Goal: Task Accomplishment & Management: Manage account settings

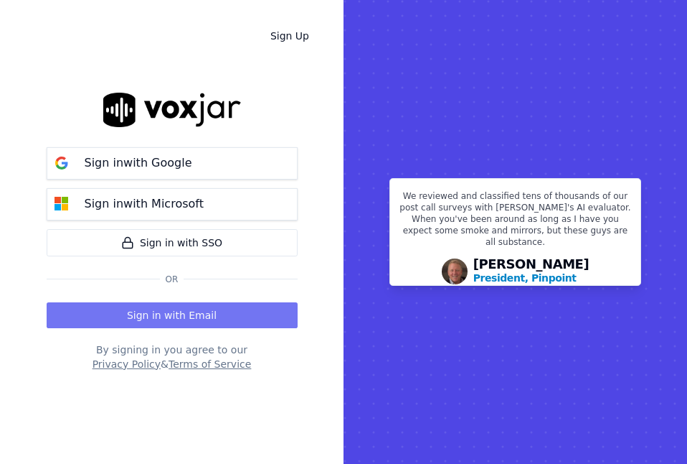
click at [205, 321] on button "Sign in with Email" at bounding box center [172, 315] width 251 height 26
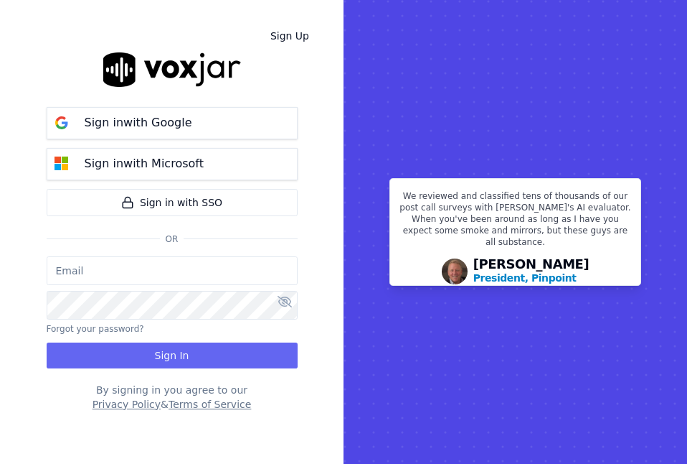
type input "aclemison@asilpc.com"
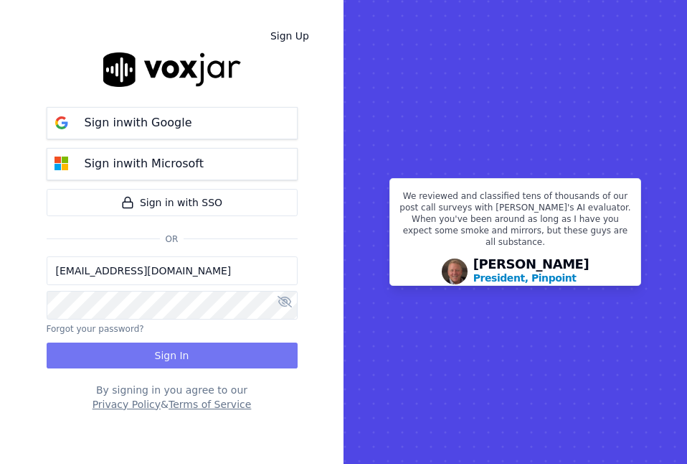
click at [179, 362] on button "Sign In" at bounding box center [172, 355] width 251 height 26
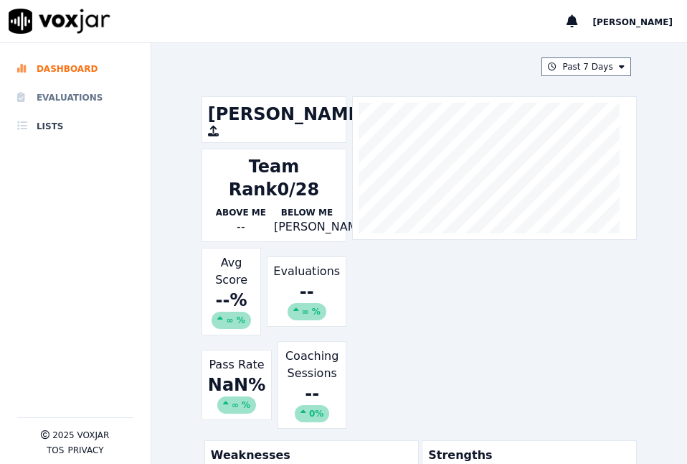
click at [78, 99] on li "Evaluations" at bounding box center [75, 97] width 116 height 29
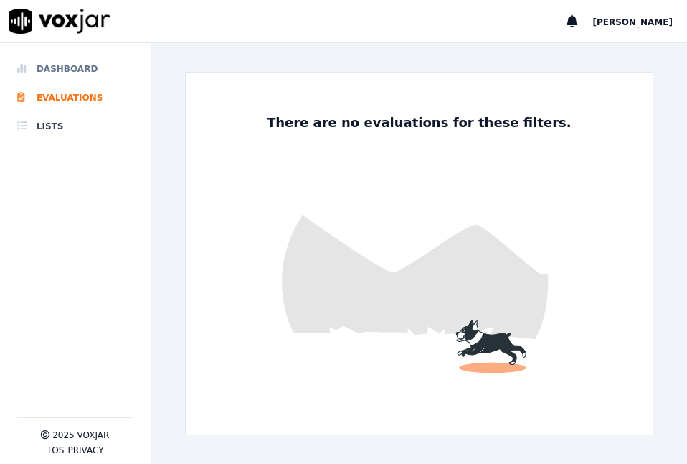
click at [95, 67] on li "Dashboard" at bounding box center [75, 69] width 116 height 29
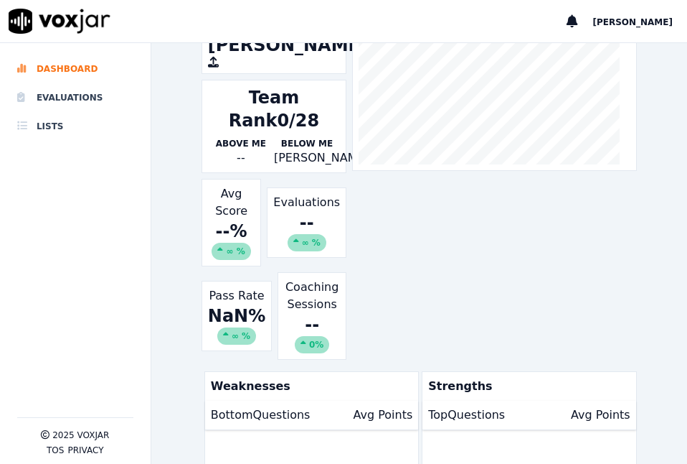
scroll to position [215, 0]
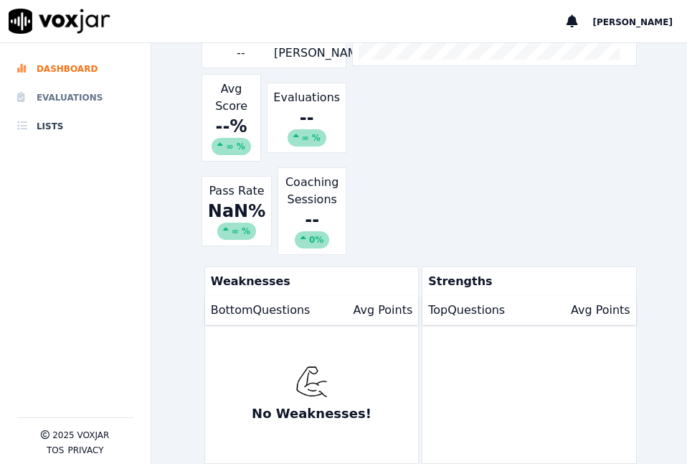
click at [84, 100] on li "Evaluations" at bounding box center [75, 97] width 116 height 29
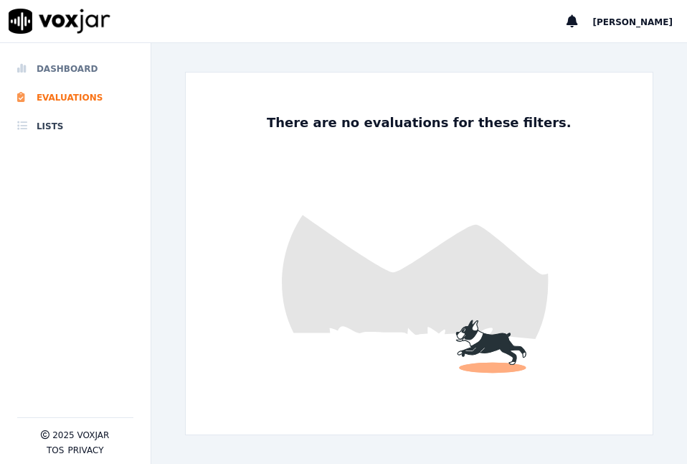
click at [76, 63] on li "Dashboard" at bounding box center [75, 69] width 116 height 29
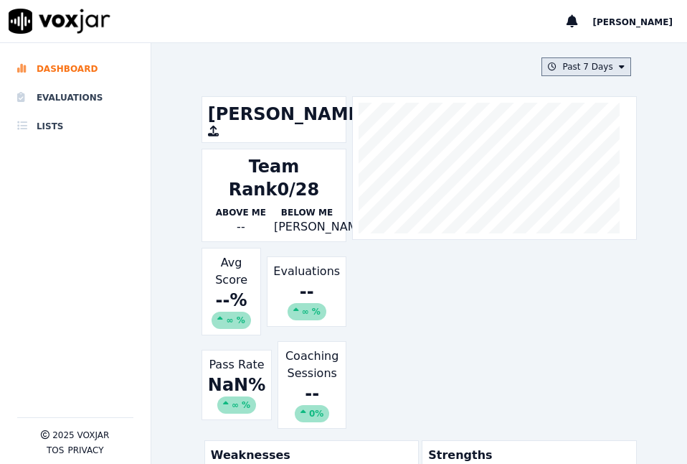
click at [619, 66] on icon at bounding box center [622, 66] width 6 height 9
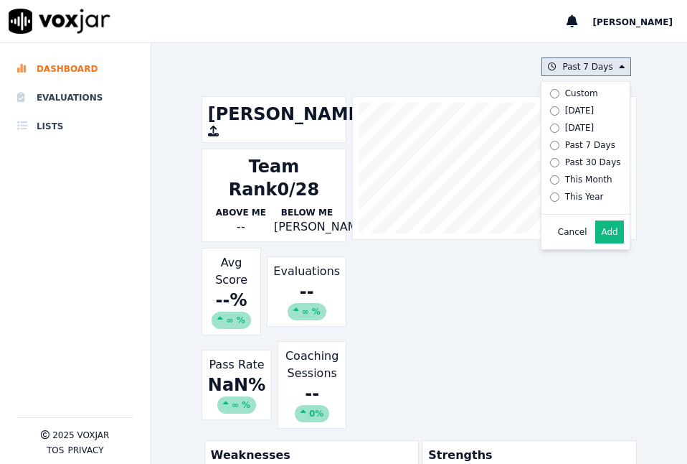
click at [542, 208] on div "Custom [DATE] [DATE] Past 7 Days Past 30 Days This Month This Year" at bounding box center [583, 145] width 83 height 126
click at [565, 199] on div "This Year" at bounding box center [584, 196] width 39 height 11
click at [596, 243] on button "Add" at bounding box center [610, 231] width 28 height 23
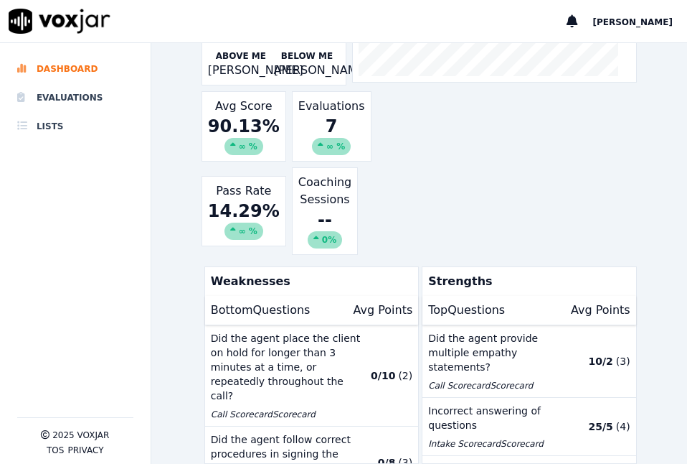
scroll to position [218, 0]
click at [87, 100] on li "Evaluations" at bounding box center [75, 97] width 116 height 29
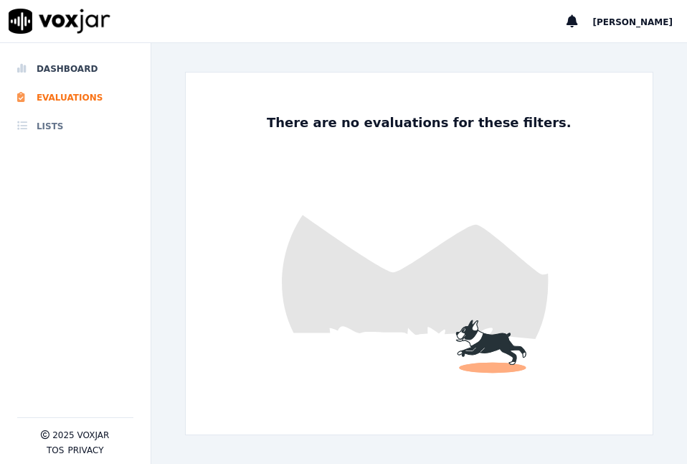
click at [52, 127] on li "Lists" at bounding box center [75, 126] width 116 height 29
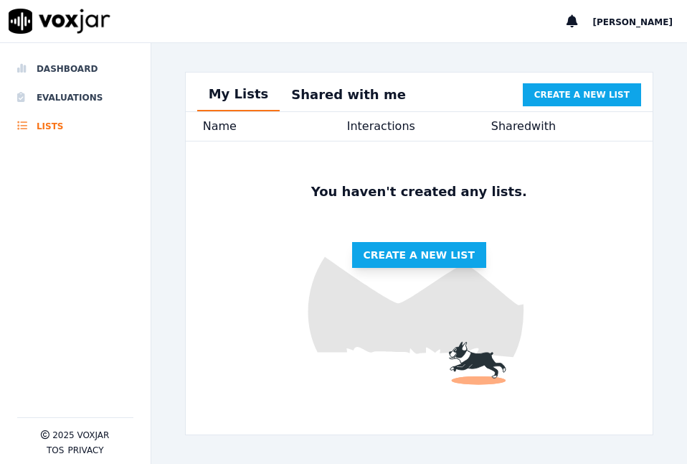
click at [390, 262] on span "Create a new list" at bounding box center [419, 255] width 111 height 14
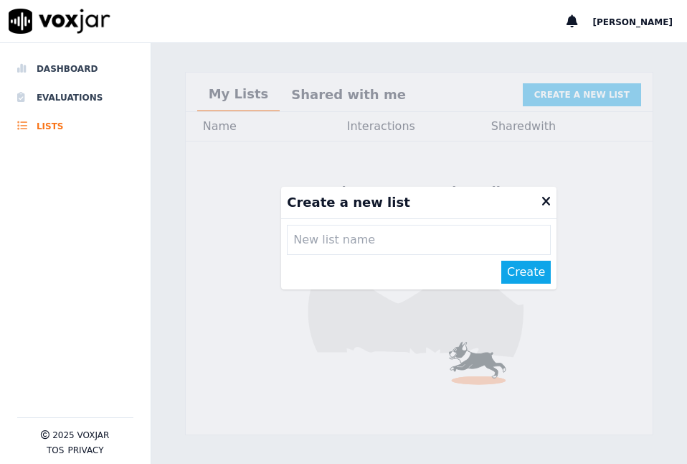
click at [390, 248] on input "text" at bounding box center [419, 240] width 264 height 30
click at [542, 199] on icon at bounding box center [546, 201] width 9 height 13
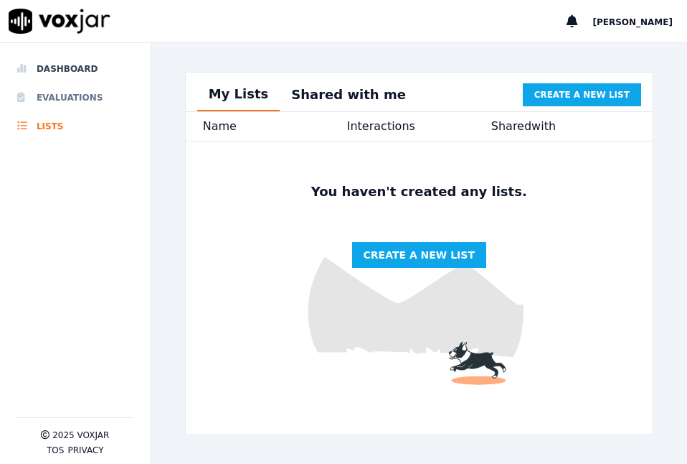
click at [58, 88] on li "Evaluations" at bounding box center [75, 97] width 116 height 29
